Goal: Task Accomplishment & Management: Use online tool/utility

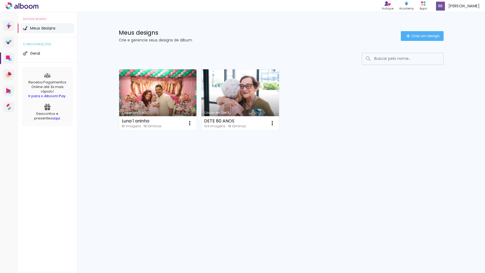
click at [235, 101] on link "Criado em 30/07/25" at bounding box center [240, 99] width 78 height 61
